Goal: Transaction & Acquisition: Purchase product/service

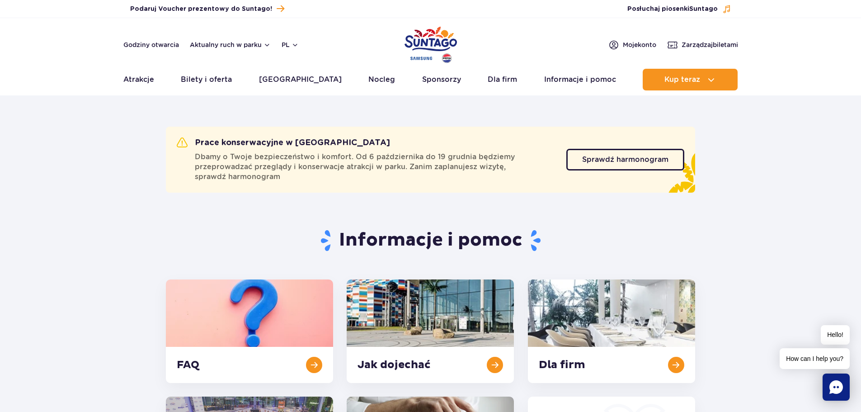
click at [432, 34] on img "Park of Poland" at bounding box center [431, 45] width 52 height 42
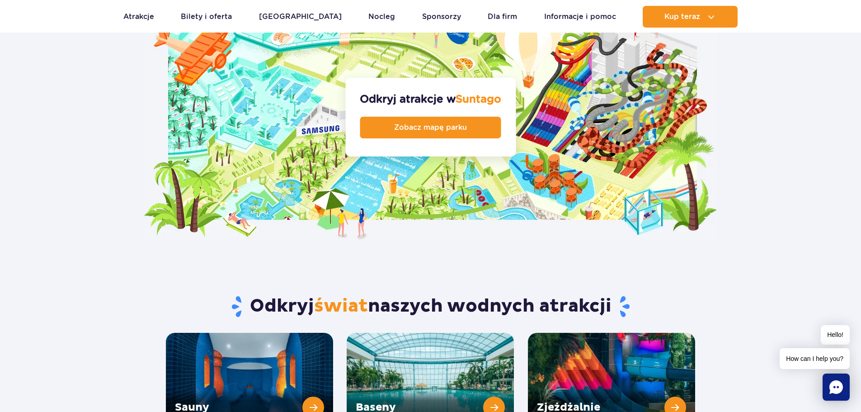
scroll to position [859, 0]
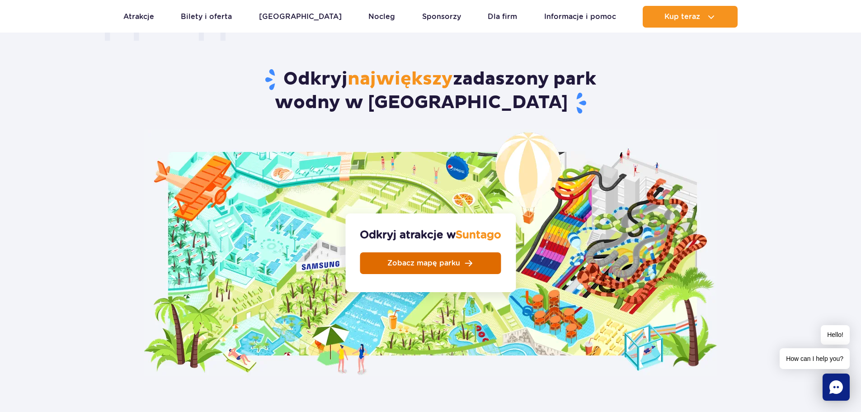
click at [492, 252] on link "Zobacz mapę parku" at bounding box center [430, 263] width 141 height 22
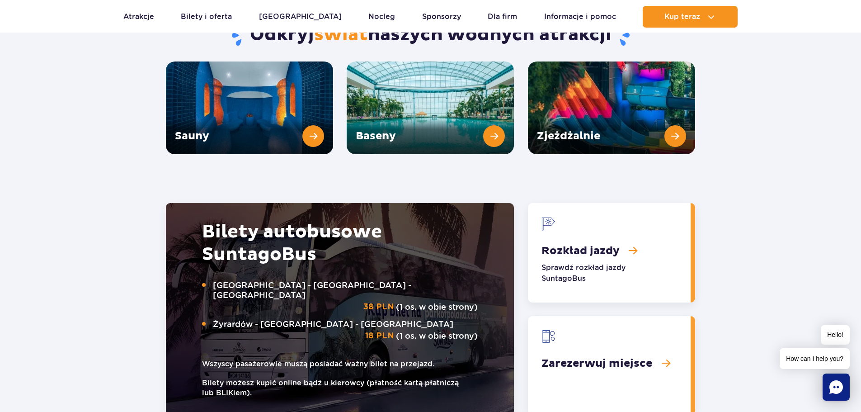
scroll to position [1131, 0]
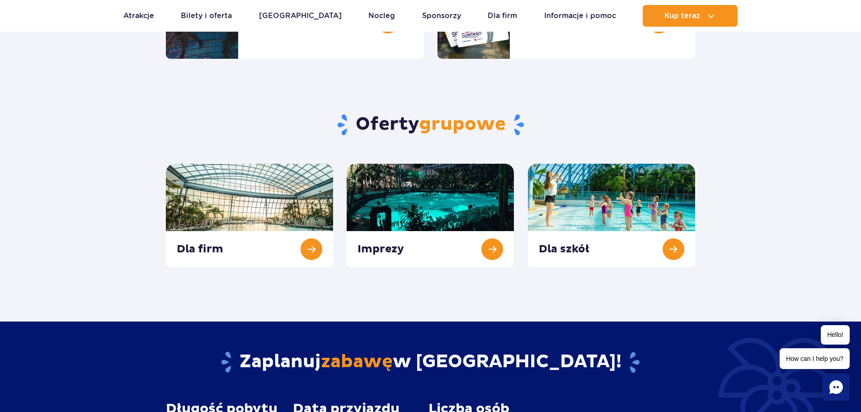
scroll to position [181, 0]
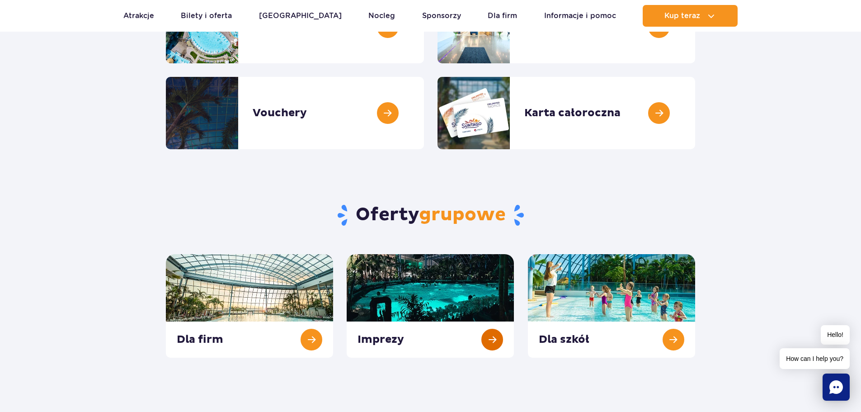
click at [374, 276] on link at bounding box center [430, 306] width 167 height 104
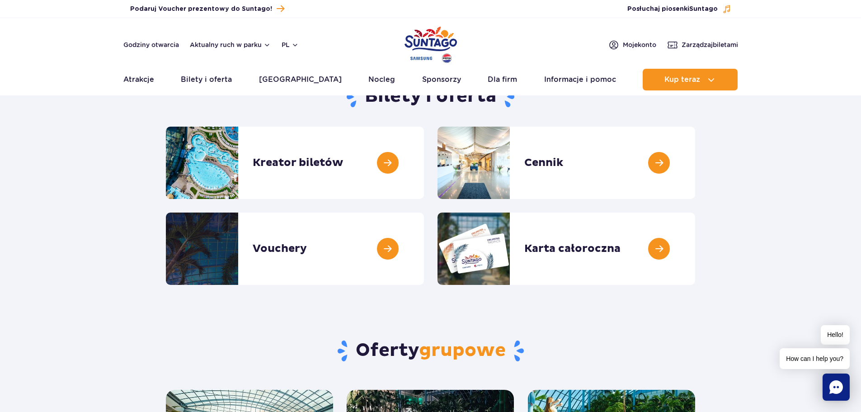
scroll to position [0, 0]
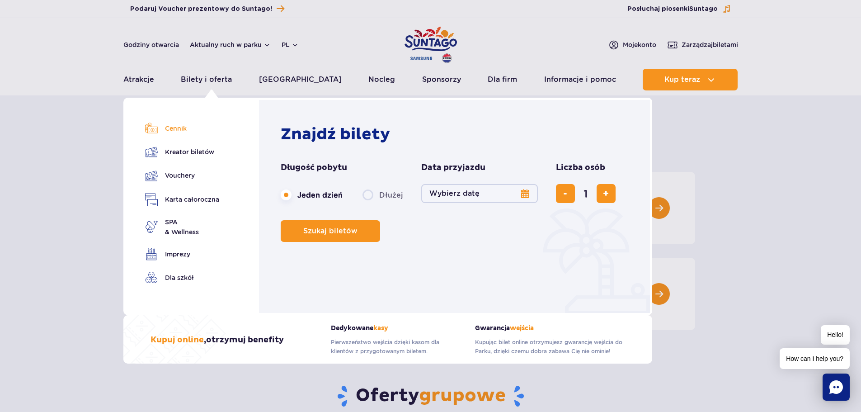
click at [178, 124] on link "Cennik" at bounding box center [182, 128] width 74 height 13
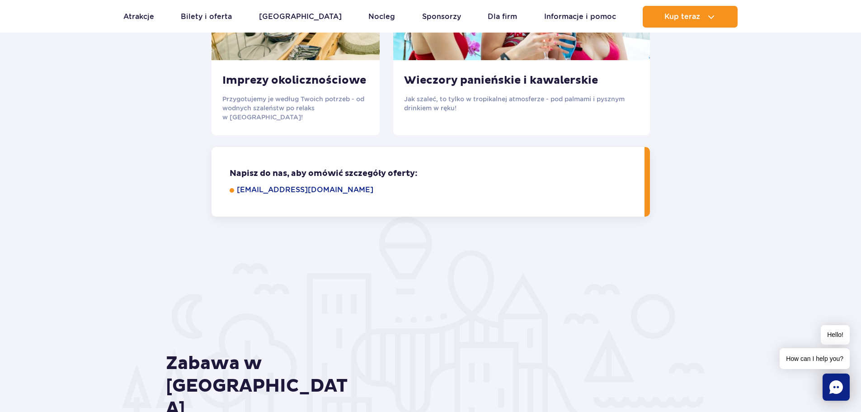
scroll to position [1538, 0]
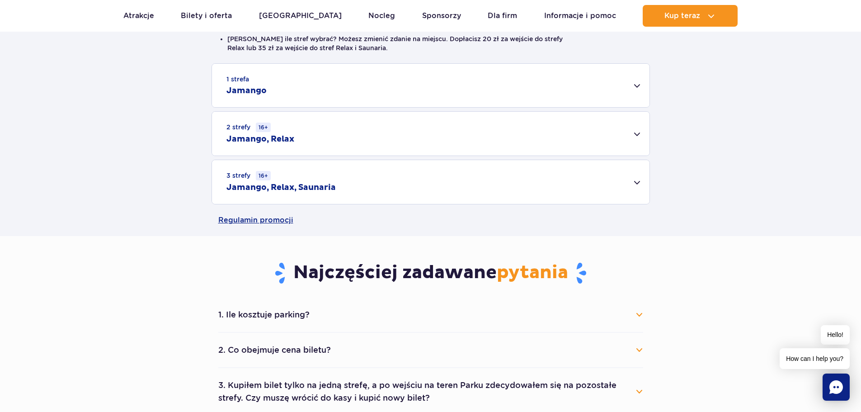
scroll to position [181, 0]
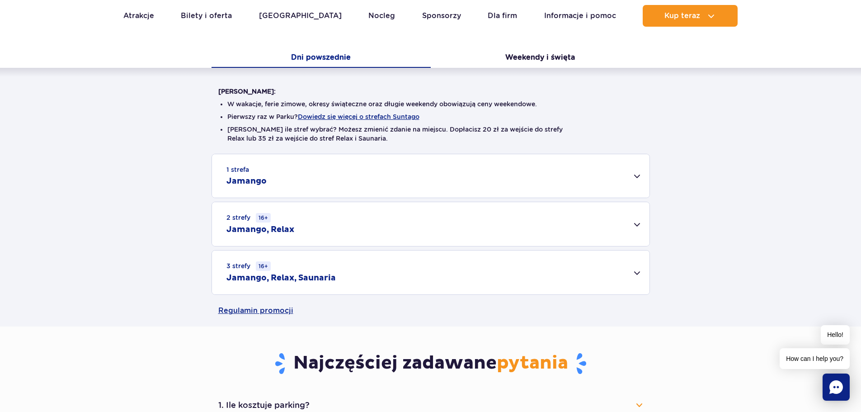
click at [305, 231] on div "2 strefy 16+ Jamango, Relax" at bounding box center [431, 224] width 438 height 44
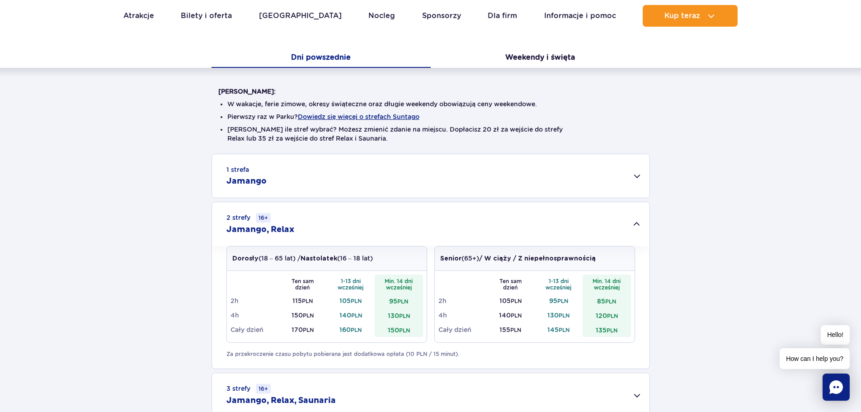
scroll to position [136, 0]
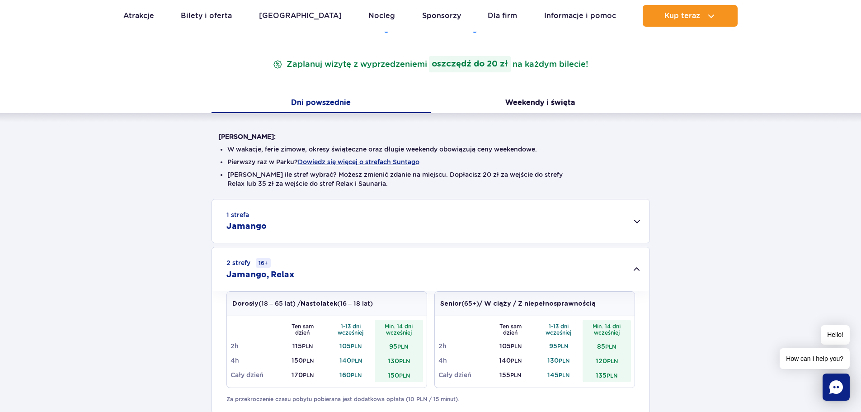
click at [364, 60] on p "Zaplanuj wizytę z wyprzedzeniem i oszczędź do 20 zł na każdym bilecie!" at bounding box center [430, 64] width 319 height 16
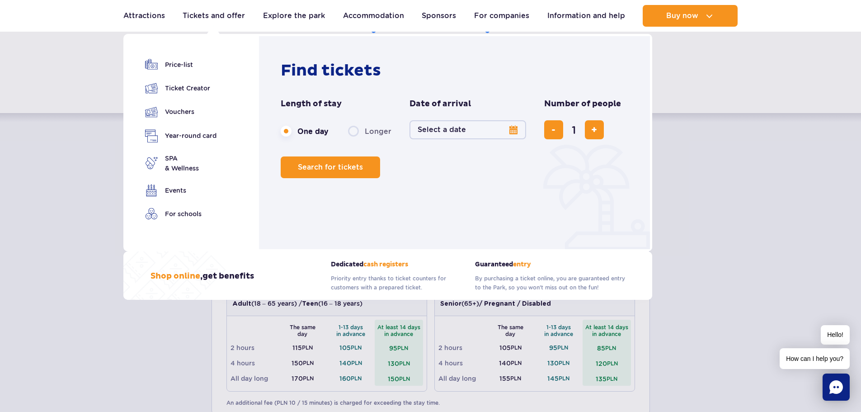
click at [486, 136] on button "Select a date" at bounding box center [468, 129] width 117 height 19
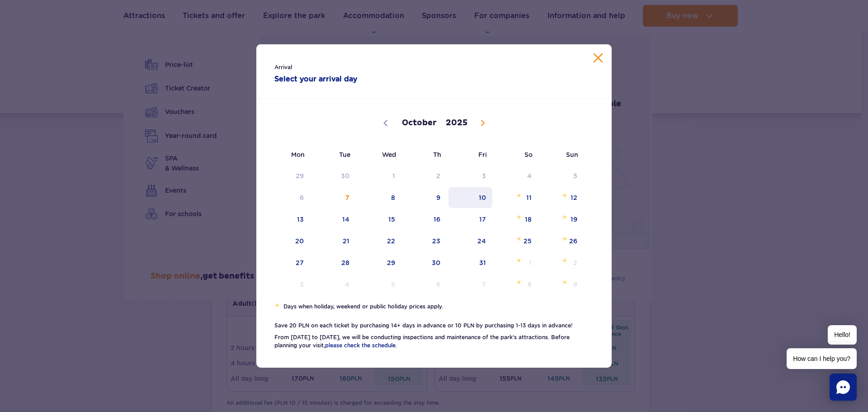
click at [487, 198] on span "10" at bounding box center [471, 197] width 46 height 21
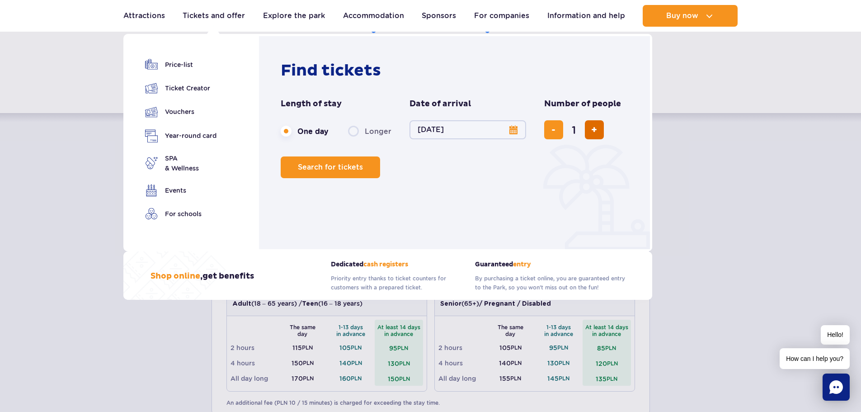
click at [587, 134] on button "add a ticket" at bounding box center [594, 129] width 19 height 19
type input "2"
click at [351, 166] on span "Search for tickets" at bounding box center [326, 167] width 65 height 8
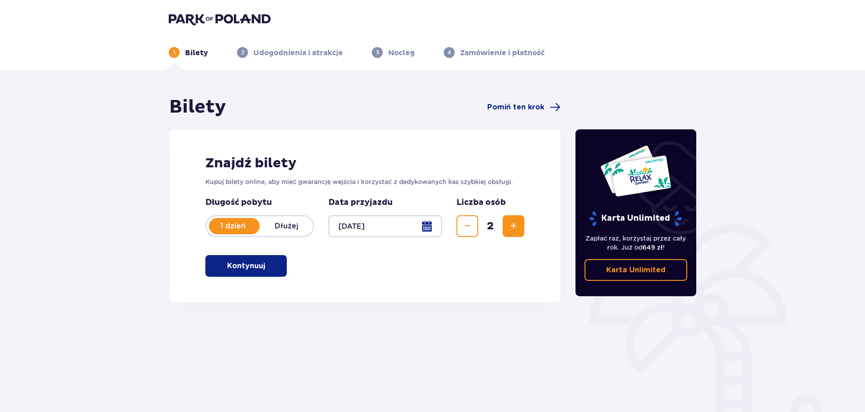
click at [227, 274] on button "Kontynuuj" at bounding box center [245, 266] width 81 height 22
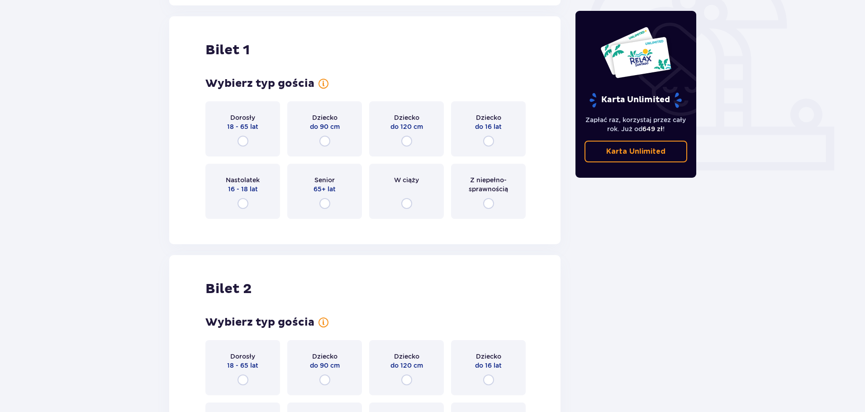
scroll to position [302, 0]
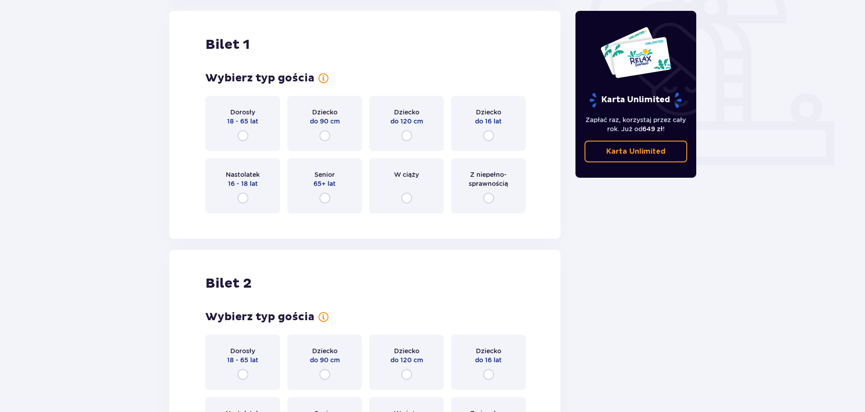
click at [227, 274] on div "Bilet 2 Wybierz typ gościa dla biletu o numerze 2 Dorosły 18 - 65 lat Dziecko d…" at bounding box center [364, 364] width 391 height 228
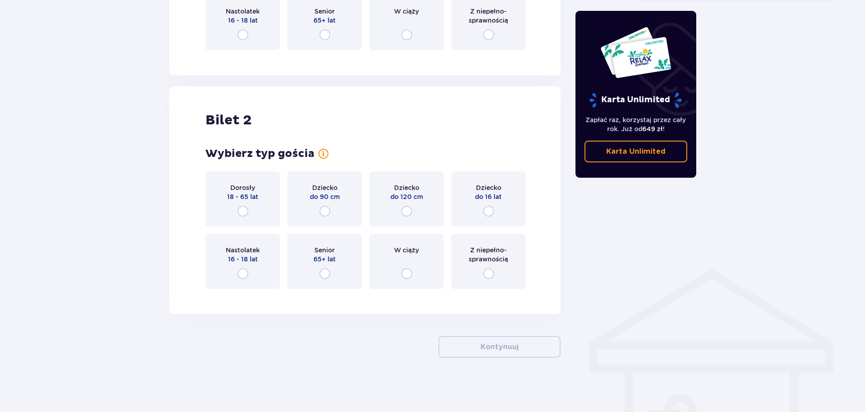
click at [259, 199] on div "Dorosły 18 - 65 lat" at bounding box center [242, 198] width 75 height 55
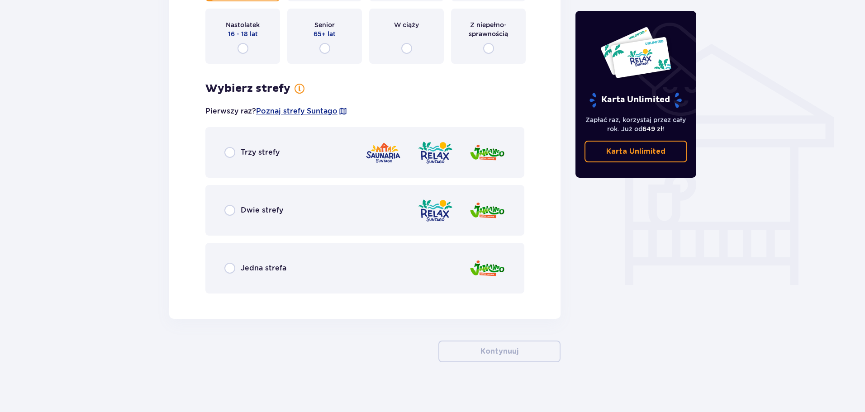
scroll to position [695, 0]
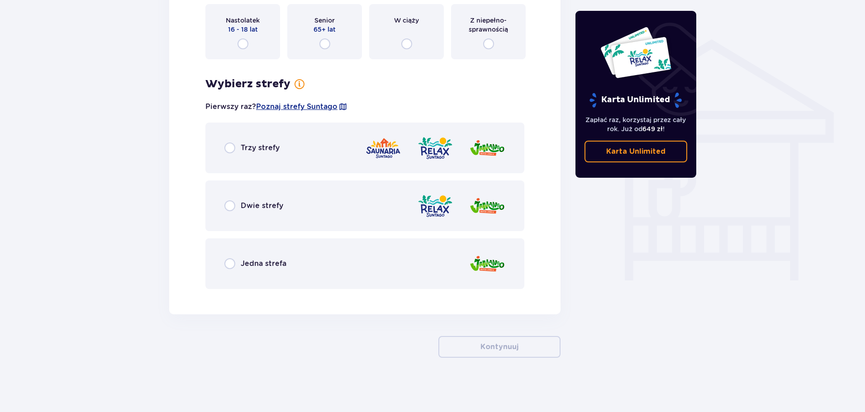
click at [222, 221] on div "Dwie strefy" at bounding box center [364, 205] width 319 height 51
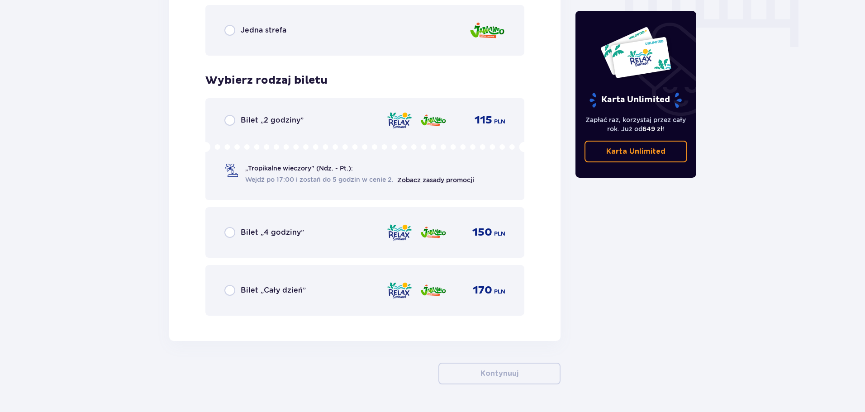
scroll to position [955, 0]
